Goal: Task Accomplishment & Management: Use online tool/utility

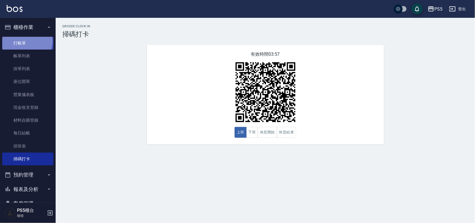
click at [26, 41] on link "打帳單" at bounding box center [27, 43] width 51 height 13
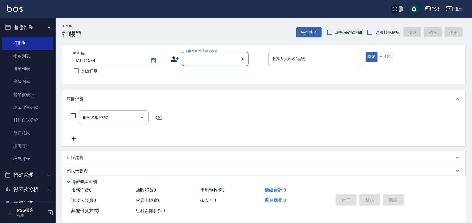
click at [201, 53] on div "顧客姓名/手機號碼/編號" at bounding box center [215, 58] width 67 height 15
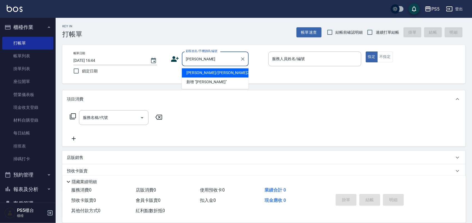
click at [205, 73] on li "[PERSON_NAME]/[PERSON_NAME]20079/20079" at bounding box center [215, 72] width 67 height 9
type input "[PERSON_NAME]/[PERSON_NAME]20079/20079"
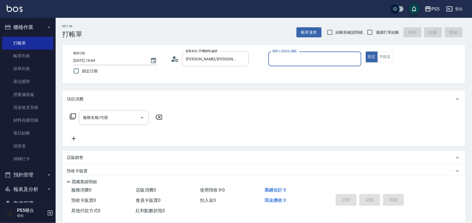
type input "[PERSON_NAME]-5"
click at [130, 121] on input "服務名稱/代號" at bounding box center [110, 118] width 56 height 10
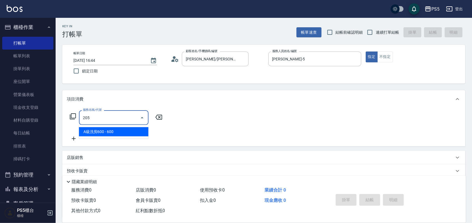
type input "A級洗剪600(205)"
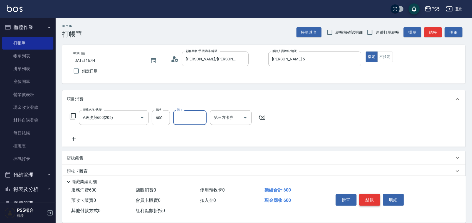
click at [373, 200] on button "結帳" at bounding box center [369, 200] width 21 height 12
